Goal: Task Accomplishment & Management: Manage account settings

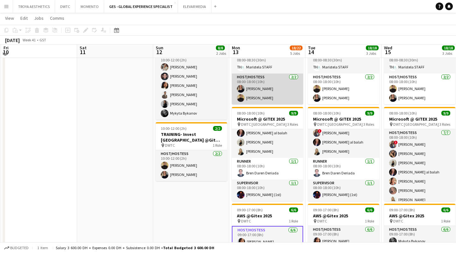
scroll to position [172, 0]
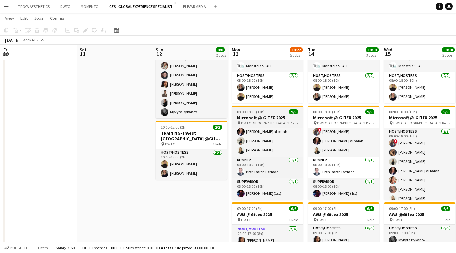
click at [283, 125] on div "pin DWTC Dubai 3 Roles" at bounding box center [267, 123] width 71 height 5
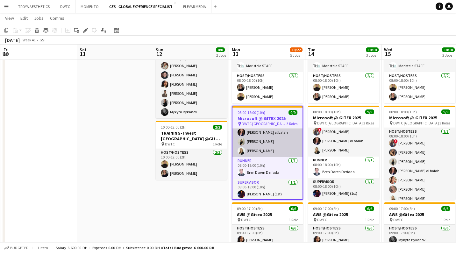
drag, startPoint x: 273, startPoint y: 148, endPoint x: 268, endPoint y: 138, distance: 11.3
click at [273, 148] on app-card-role "Host/Hostess [DATE] 08:00-18:00 (10h) ! [PERSON_NAME] [PERSON_NAME] Punchita [P…" at bounding box center [268, 118] width 70 height 77
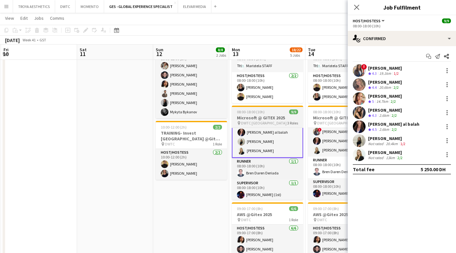
click at [258, 120] on h3 "Microsoft @ GITEX 2025" at bounding box center [267, 118] width 71 height 6
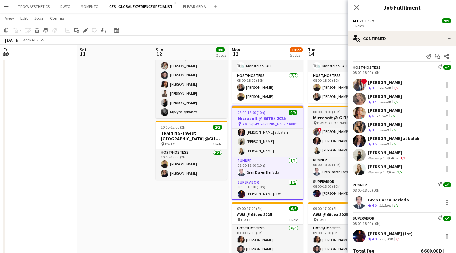
click at [322, 119] on h3 "Microsoft @ GITEX 2025" at bounding box center [343, 118] width 71 height 6
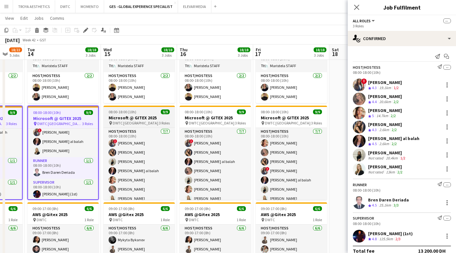
scroll to position [0, 201]
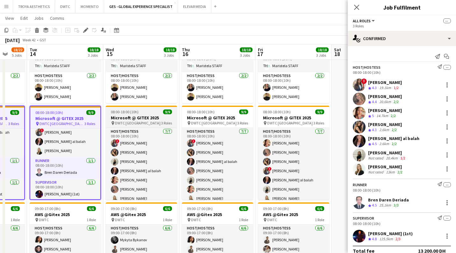
click at [127, 119] on h3 "Microsoft @ GITEX 2025" at bounding box center [141, 118] width 71 height 6
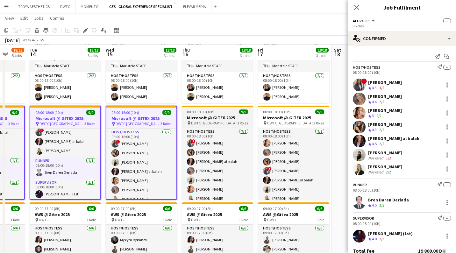
scroll to position [173, 0]
click at [211, 116] on h3 "Microsoft @ GITEX 2025" at bounding box center [217, 118] width 71 height 6
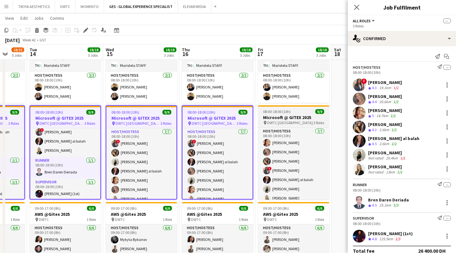
click at [283, 119] on h3 "Microsoft @ GITEX 2025" at bounding box center [293, 118] width 71 height 6
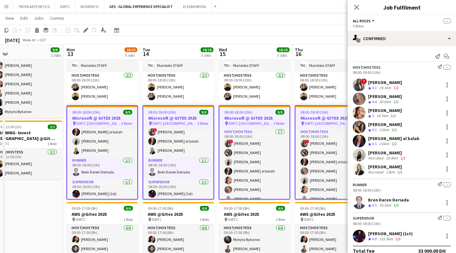
scroll to position [0, 164]
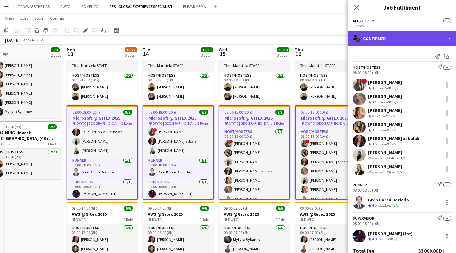
click at [397, 41] on div "single-neutral-actions-check-2 Confirmed" at bounding box center [402, 38] width 108 height 15
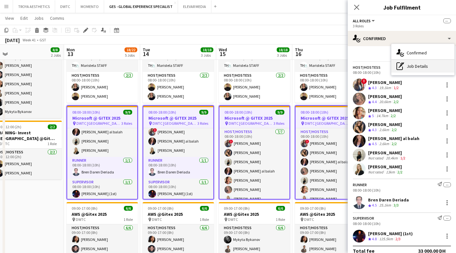
click at [419, 68] on div "pen-write Job Details" at bounding box center [423, 66] width 63 height 13
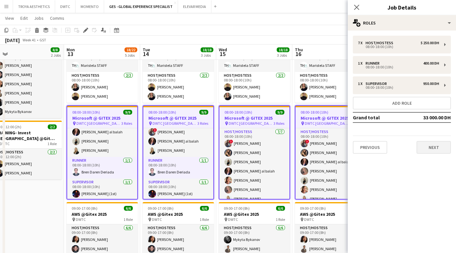
click at [435, 149] on button "Next" at bounding box center [434, 147] width 34 height 13
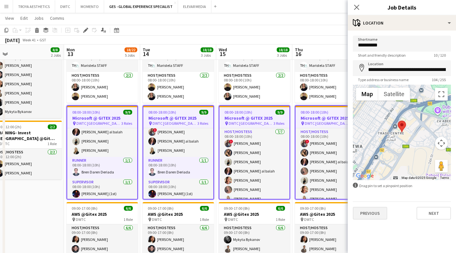
click at [377, 216] on button "Previous" at bounding box center [370, 213] width 34 height 13
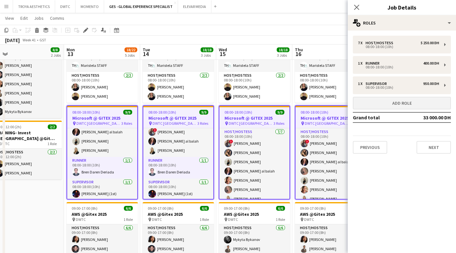
click at [395, 106] on button "Add role" at bounding box center [402, 103] width 98 height 13
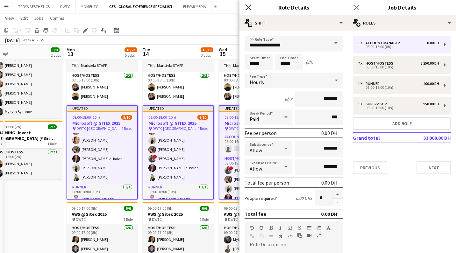
click at [249, 7] on icon "Close pop-in" at bounding box center [248, 7] width 6 height 6
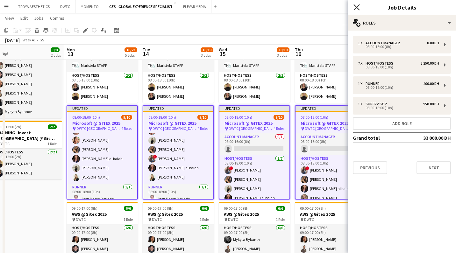
click at [358, 6] on icon at bounding box center [357, 7] width 6 height 6
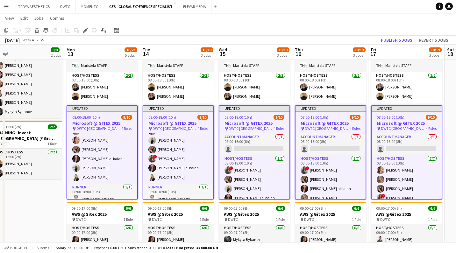
click at [334, 28] on app-toolbar "Copy Paste Paste Command V Paste with crew Command Shift V Paste linked Job [GE…" at bounding box center [228, 30] width 456 height 11
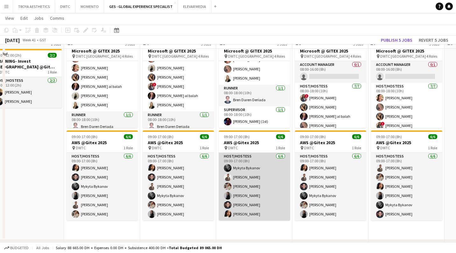
scroll to position [252, 0]
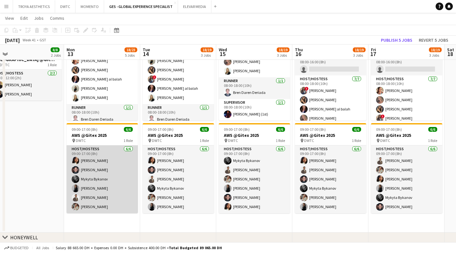
click at [104, 182] on app-card-role "Host/Hostess [DATE] 09:00-17:00 (8h) [PERSON_NAME] [PERSON_NAME] [PERSON_NAME] …" at bounding box center [102, 180] width 71 height 68
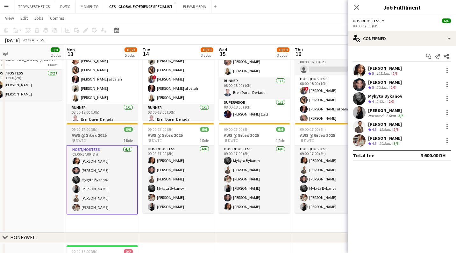
click at [96, 135] on h3 "AWS @Gitex 2025" at bounding box center [102, 136] width 71 height 6
click at [39, 149] on app-date-cell "10:00-12:00 (2h) 6/6 TRAINING- AWS @Gitex 2025 pin DWTC 1 Role Host/Hostess [DA…" at bounding box center [26, 89] width 76 height 287
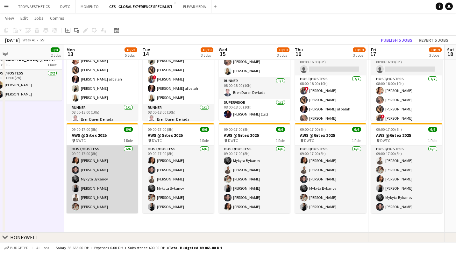
click at [121, 171] on app-card-role "Host/Hostess [DATE] 09:00-17:00 (8h) [PERSON_NAME] [PERSON_NAME] [PERSON_NAME] …" at bounding box center [102, 180] width 71 height 68
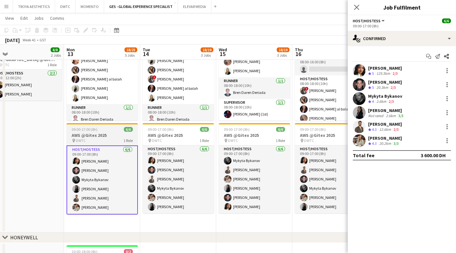
click at [97, 134] on h3 "AWS @Gitex 2025" at bounding box center [102, 136] width 71 height 6
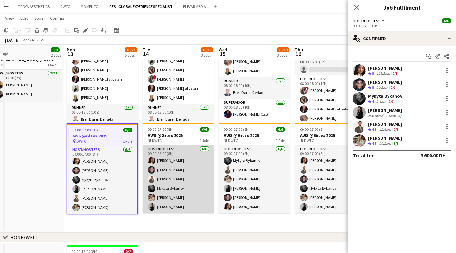
click at [178, 163] on app-card-role "Host/Hostess [DATE] 09:00-17:00 (8h) [PERSON_NAME] [PERSON_NAME] [PERSON_NAME] …" at bounding box center [178, 180] width 71 height 68
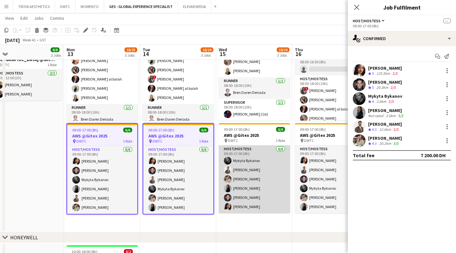
click at [241, 166] on app-card-role "Host/Hostess [DATE] 09:00-17:00 (8h) [PERSON_NAME] [PERSON_NAME] Maryna Tsypar …" at bounding box center [254, 180] width 71 height 68
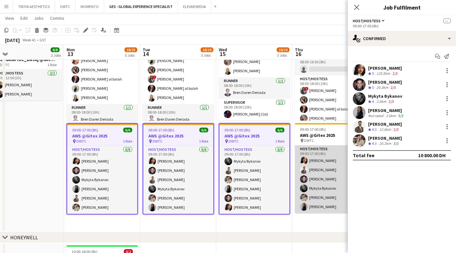
click at [328, 174] on app-card-role "Host/Hostess [DATE] 09:00-17:00 (8h) [PERSON_NAME] [PERSON_NAME] [PERSON_NAME] …" at bounding box center [330, 180] width 71 height 68
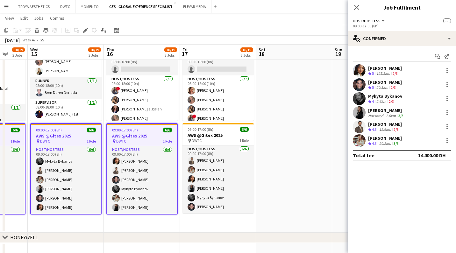
scroll to position [0, 199]
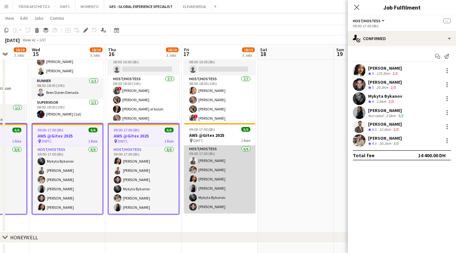
click at [221, 173] on app-card-role "Host/Hostess [DATE] 09:00-17:00 (8h) [PERSON_NAME] Maryna Tsypar [PERSON_NAME] …" at bounding box center [219, 180] width 71 height 68
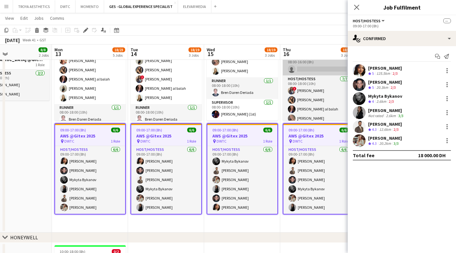
scroll to position [0, 162]
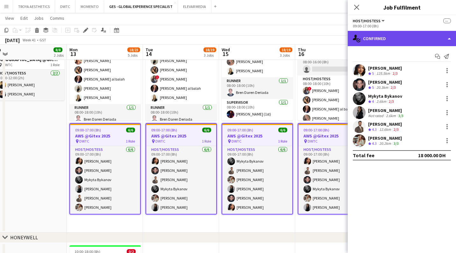
click at [386, 37] on div "single-neutral-actions-check-2 Confirmed" at bounding box center [402, 38] width 108 height 15
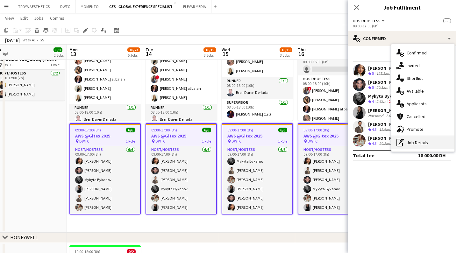
click at [419, 144] on div "pen-write Job Details" at bounding box center [423, 142] width 63 height 13
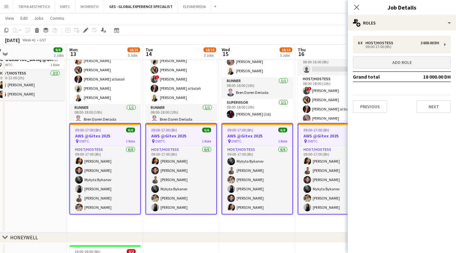
click at [406, 66] on button "Add role" at bounding box center [402, 62] width 98 height 13
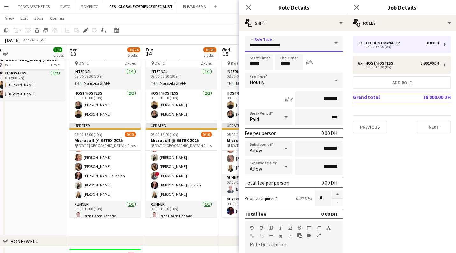
drag, startPoint x: 292, startPoint y: 46, endPoint x: 251, endPoint y: 45, distance: 40.5
click at [251, 45] on input "**********" at bounding box center [294, 44] width 98 height 16
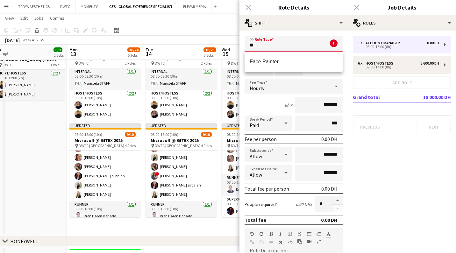
type input "*"
click at [261, 61] on span "Internal" at bounding box center [294, 62] width 88 height 6
type input "********"
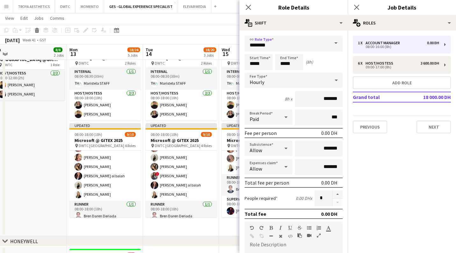
click at [313, 84] on div "Hourly" at bounding box center [287, 80] width 85 height 15
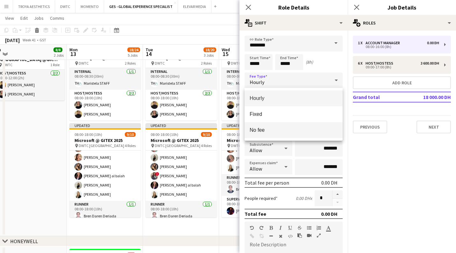
click at [295, 129] on span "No fee" at bounding box center [294, 130] width 88 height 6
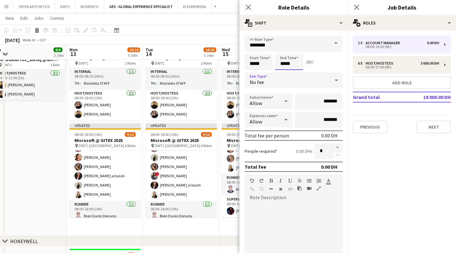
click at [290, 65] on input "*****" at bounding box center [289, 62] width 28 height 16
type input "*****"
click at [329, 59] on div "Start Time ***** End Time ***** (0h 30m)" at bounding box center [294, 62] width 98 height 16
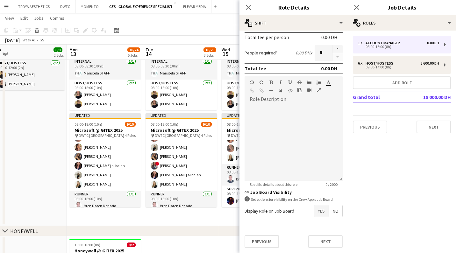
scroll to position [98, 0]
click at [321, 246] on button "Next" at bounding box center [326, 242] width 34 height 13
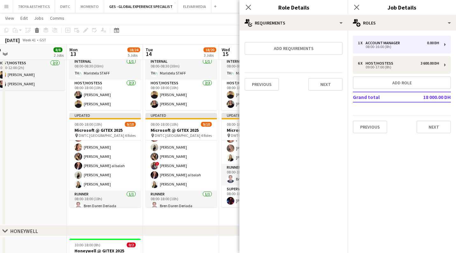
scroll to position [0, 0]
click at [248, 9] on icon "Close pop-in" at bounding box center [248, 7] width 6 height 6
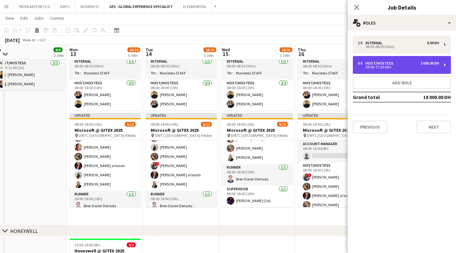
click at [442, 65] on div "6 x Host/Hostess 3 600.00 DH 09:00-17:00 (8h)" at bounding box center [402, 65] width 98 height 18
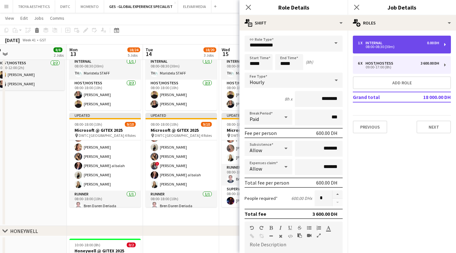
click at [427, 49] on div "1 x Internal 0.00 DH 08:00-08:30 (30m)" at bounding box center [402, 45] width 98 height 18
type input "********"
type input "*****"
type input "*"
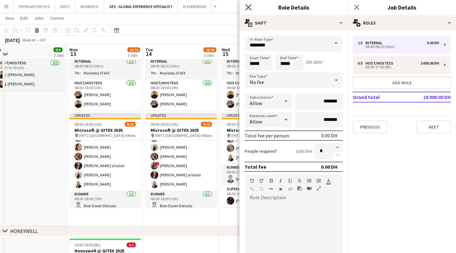
click at [251, 8] on icon "Close pop-in" at bounding box center [248, 7] width 6 height 6
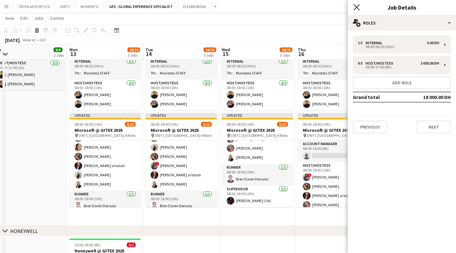
click at [355, 7] on icon "Close pop-in" at bounding box center [357, 7] width 6 height 6
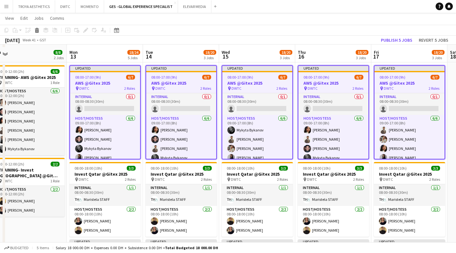
scroll to position [135, 0]
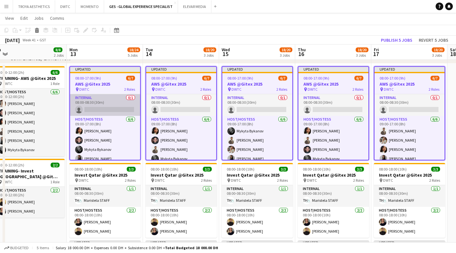
click at [120, 112] on app-card-role "Internal 0/1 08:00-08:30 (30m) single-neutral-actions" at bounding box center [105, 105] width 70 height 22
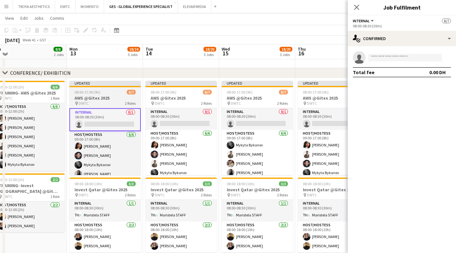
scroll to position [122, 0]
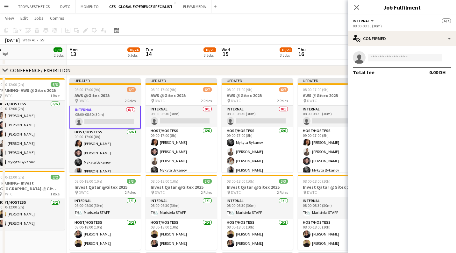
click at [103, 102] on div "pin DWTC 2 Roles" at bounding box center [104, 100] width 71 height 5
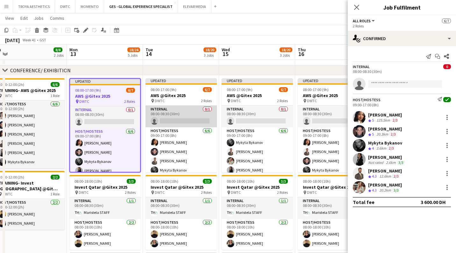
click at [174, 113] on app-card-role "Internal 0/1 08:00-08:30 (30m) single-neutral-actions" at bounding box center [181, 117] width 71 height 22
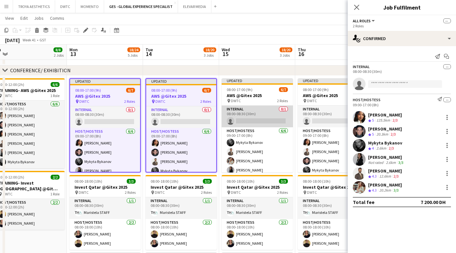
click at [248, 115] on app-card-role "Internal 0/1 08:00-08:30 (30m) single-neutral-actions" at bounding box center [257, 117] width 71 height 22
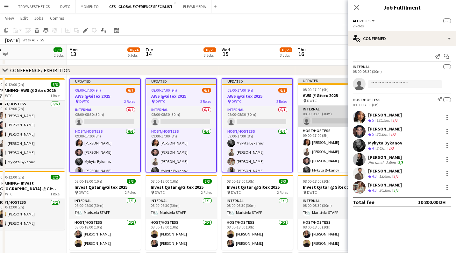
click at [325, 109] on app-card-role "Internal 0/1 08:00-08:30 (30m) single-neutral-actions" at bounding box center [333, 117] width 71 height 22
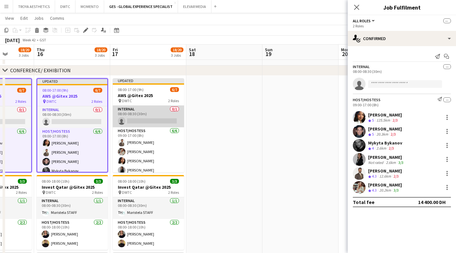
scroll to position [0, 194]
click at [165, 115] on app-card-role "Internal 0/1 08:00-08:30 (30m) single-neutral-actions" at bounding box center [148, 117] width 71 height 22
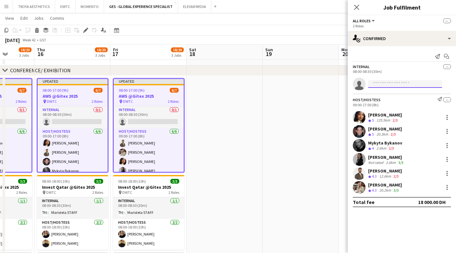
click at [414, 84] on input at bounding box center [405, 84] width 74 height 8
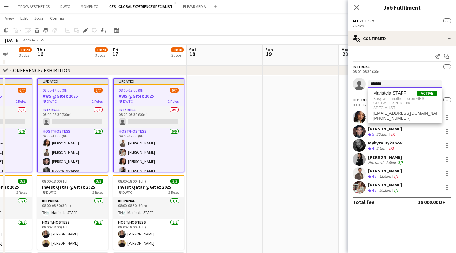
drag, startPoint x: 414, startPoint y: 88, endPoint x: 413, endPoint y: 84, distance: 3.9
click at [413, 84] on input "*******" at bounding box center [405, 84] width 74 height 8
type input "*********"
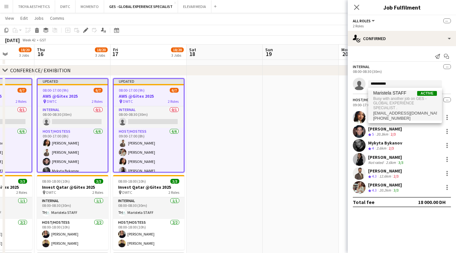
click at [394, 97] on span "Busy with another job on GES - GLOBAL EXPERIENCE SPECIALIST ." at bounding box center [406, 103] width 64 height 15
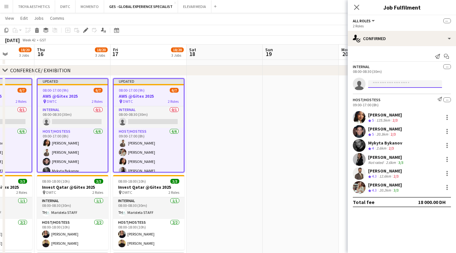
click at [395, 85] on input at bounding box center [405, 84] width 74 height 8
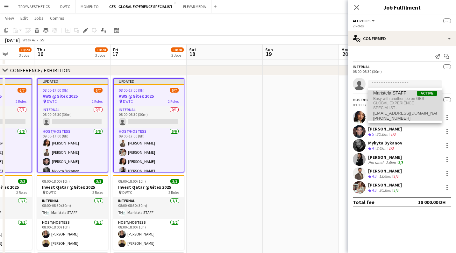
click at [395, 95] on span "Maristela STAFF" at bounding box center [390, 93] width 33 height 5
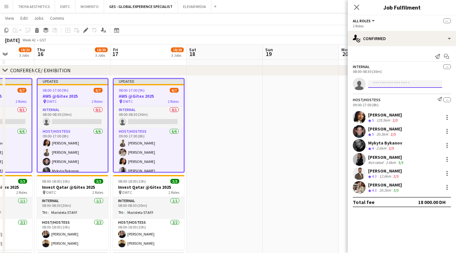
click at [407, 85] on input at bounding box center [405, 84] width 74 height 8
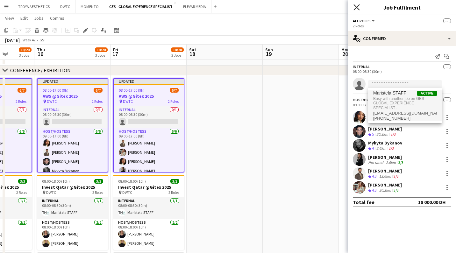
click at [358, 7] on icon "Close pop-in" at bounding box center [357, 7] width 6 height 6
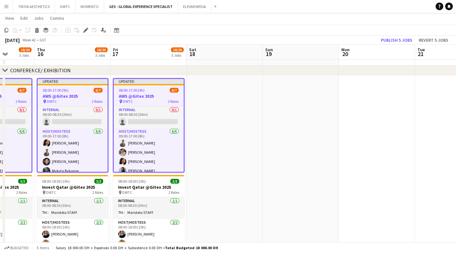
click at [277, 117] on app-date-cell at bounding box center [301, 221] width 76 height 290
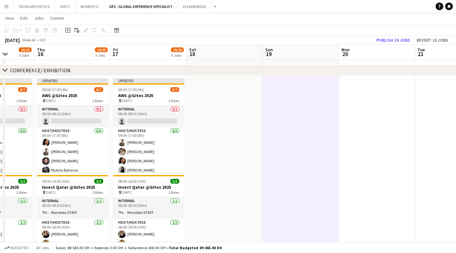
click at [227, 108] on app-date-cell at bounding box center [225, 221] width 76 height 290
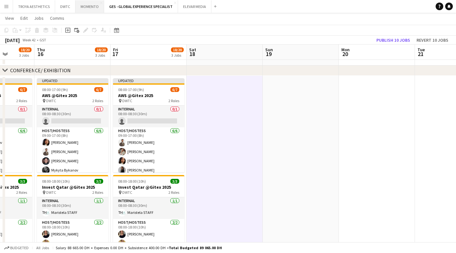
click at [93, 7] on button "MOMENTO Close" at bounding box center [90, 6] width 29 height 12
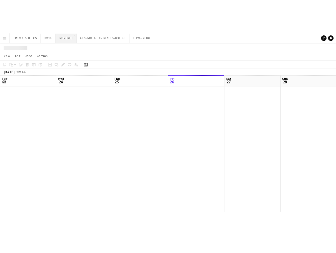
scroll to position [0, 152]
